Goal: Information Seeking & Learning: Learn about a topic

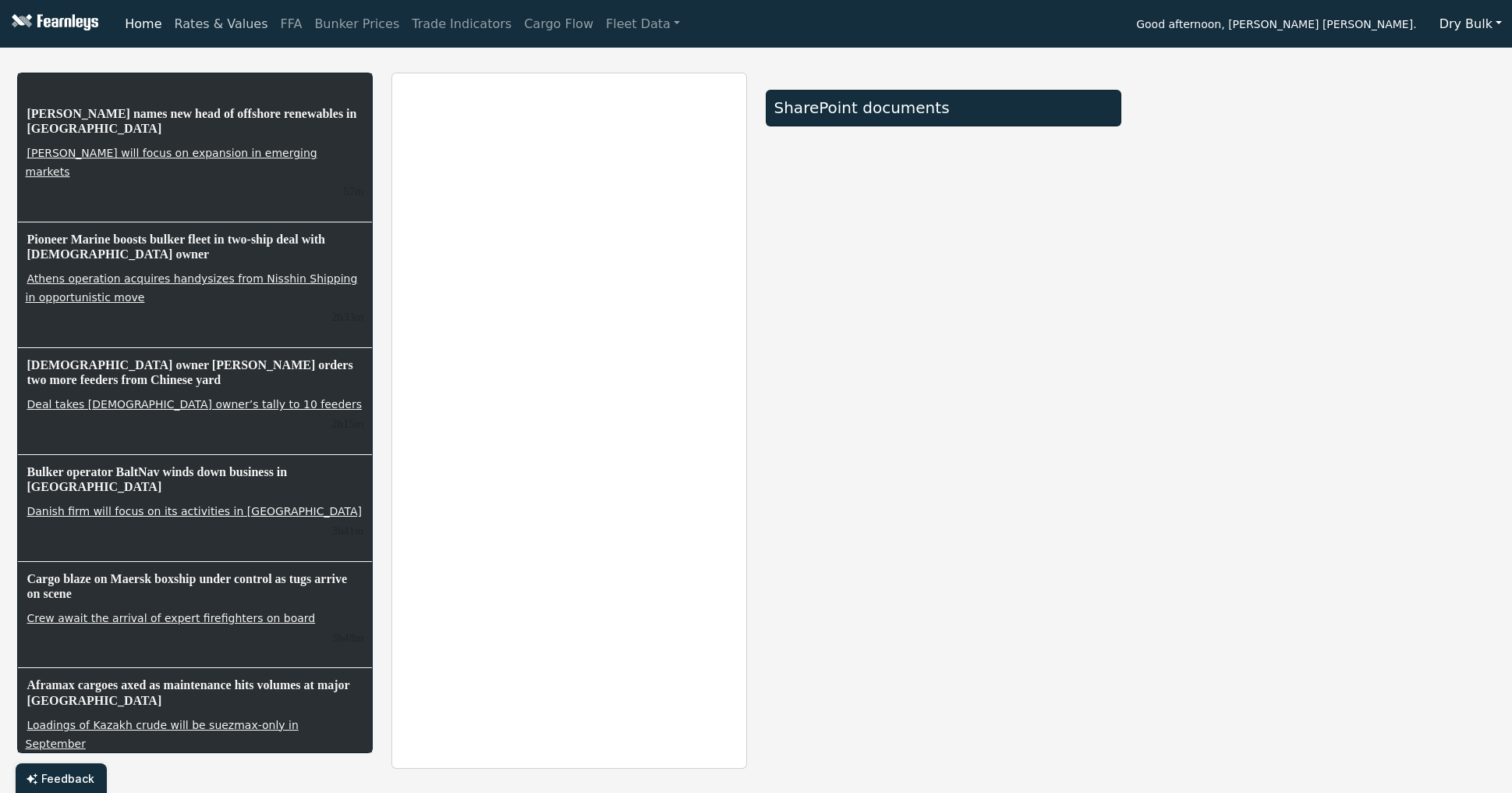
click at [226, 25] on link "Rates & Values" at bounding box center [221, 23] width 106 height 31
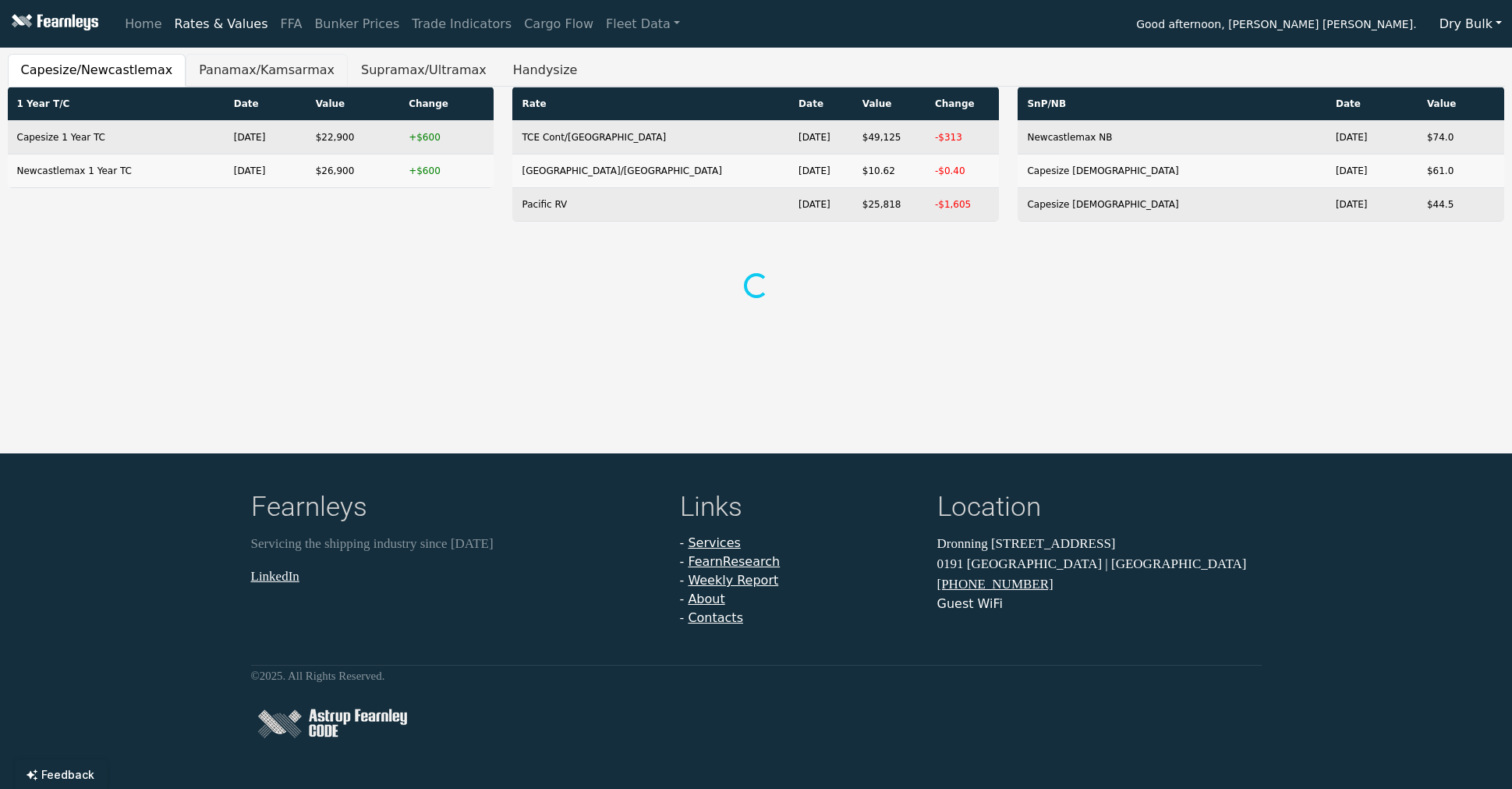
click at [280, 70] on button "Panamax/Kamsarmax" at bounding box center [267, 70] width 162 height 33
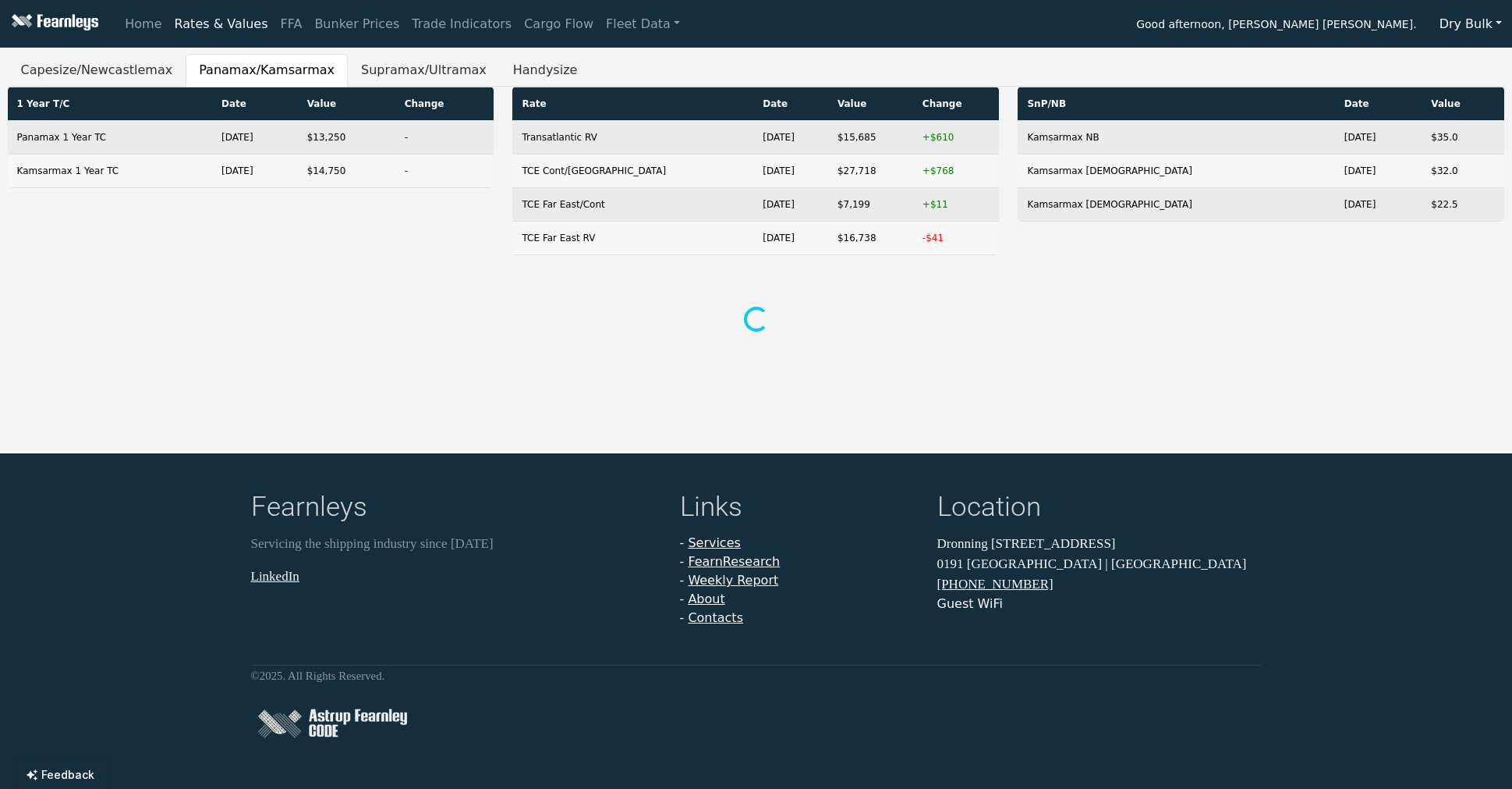
drag, startPoint x: 849, startPoint y: 311, endPoint x: 775, endPoint y: 85, distance: 237.8
click at [851, 311] on div at bounding box center [756, 320] width 1479 height 29
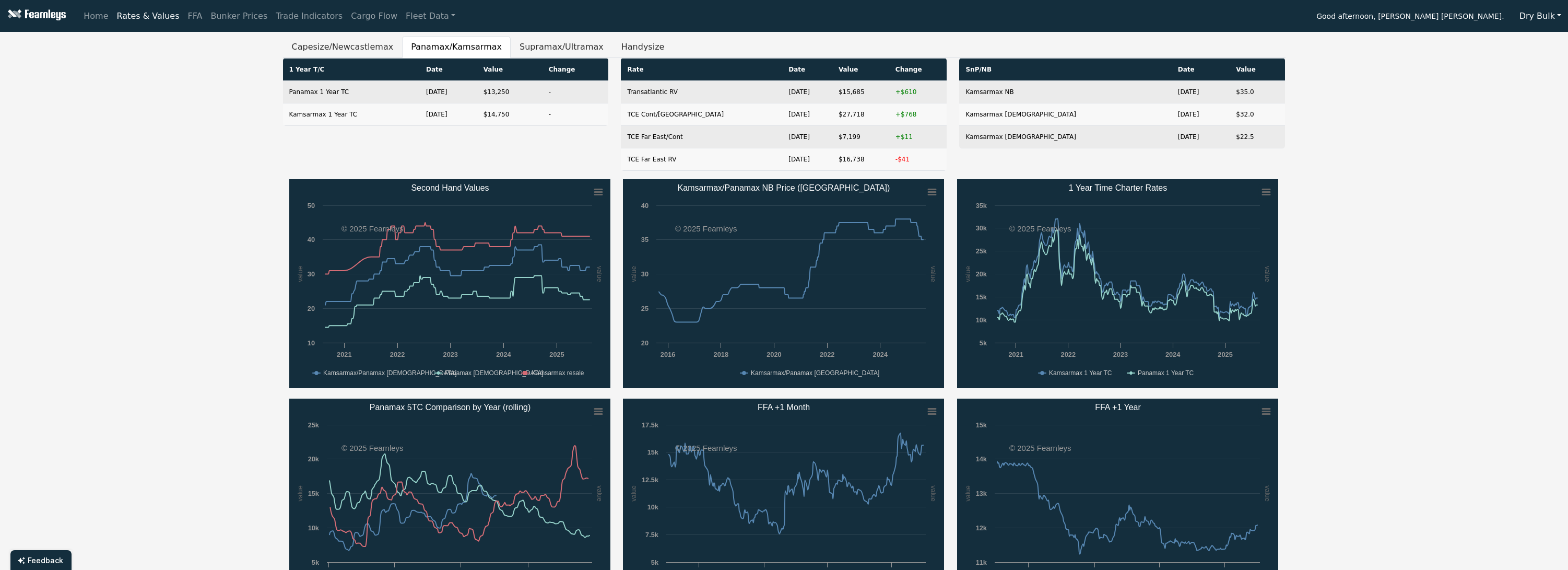
drag, startPoint x: 673, startPoint y: 14, endPoint x: 668, endPoint y: 2, distance: 13.0
click at [675, 14] on div "Home Rates & Values FFA Bunker Prices Trade Indicators Cargo Flow Fleet Data Go…" at bounding box center [824, 16] width 1489 height 21
drag, startPoint x: 1377, startPoint y: 182, endPoint x: 1384, endPoint y: 174, distance: 10.6
click at [1013, 174] on div "Capesize/Newcastlemax Panamax/Kamsarmax Supramax/Ultramax Handysize 1 Year T/C …" at bounding box center [784, 437] width 1568 height 802
